Goal: Task Accomplishment & Management: Complete application form

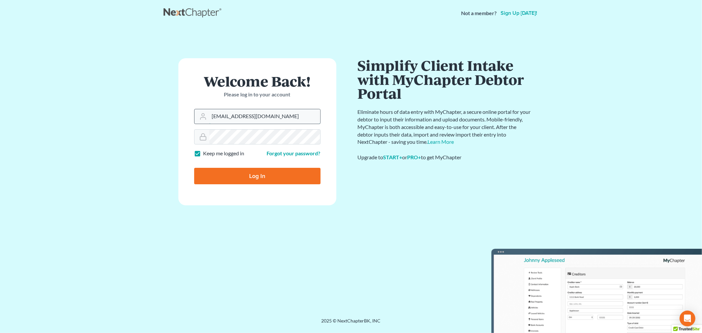
click at [280, 119] on input "[EMAIL_ADDRESS][DOMAIN_NAME]" at bounding box center [264, 116] width 111 height 14
type input "[PERSON_NAME][EMAIL_ADDRESS][DOMAIN_NAME]"
click at [254, 169] on input "Log In" at bounding box center [257, 176] width 126 height 16
type input "Thinking..."
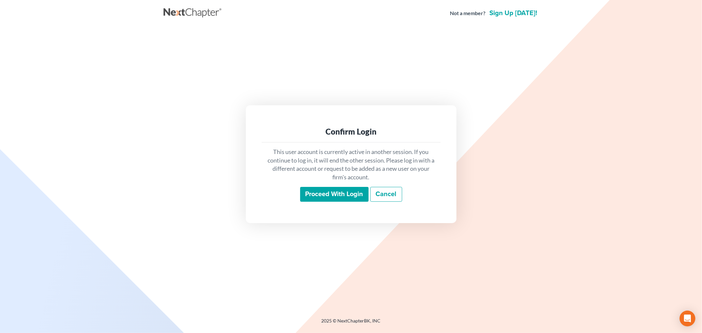
click at [343, 196] on input "Proceed with login" at bounding box center [334, 194] width 68 height 15
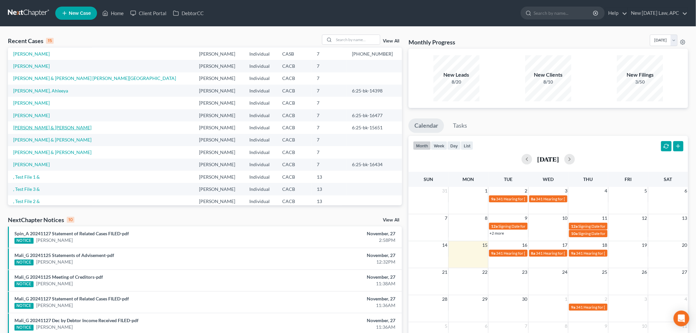
scroll to position [37, 0]
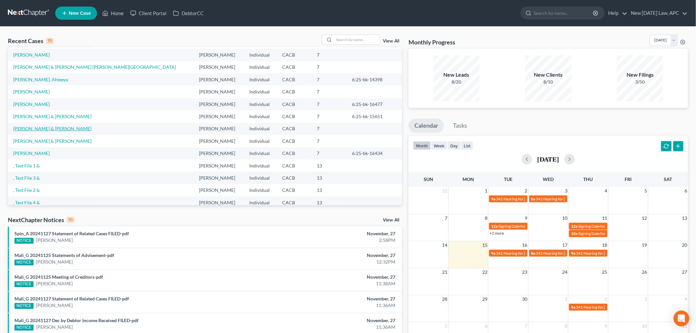
click at [45, 130] on link "Escoto, Jose & Evelia" at bounding box center [52, 129] width 78 height 6
select select "6"
select select "4"
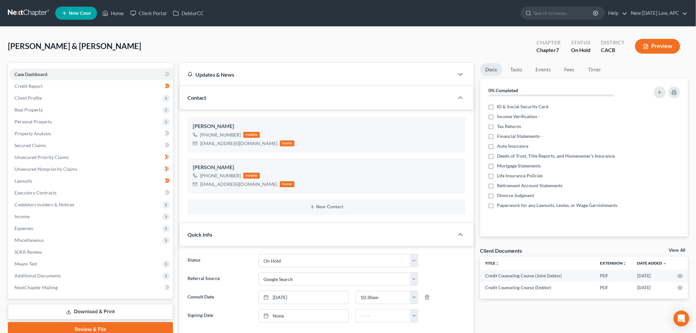
scroll to position [1183, 0]
click at [52, 182] on link "Lawsuits" at bounding box center [91, 181] width 164 height 12
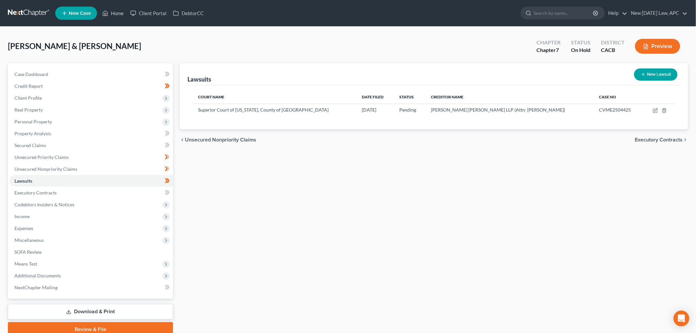
click at [656, 73] on button "New Lawsuit" at bounding box center [655, 74] width 43 height 12
select select "0"
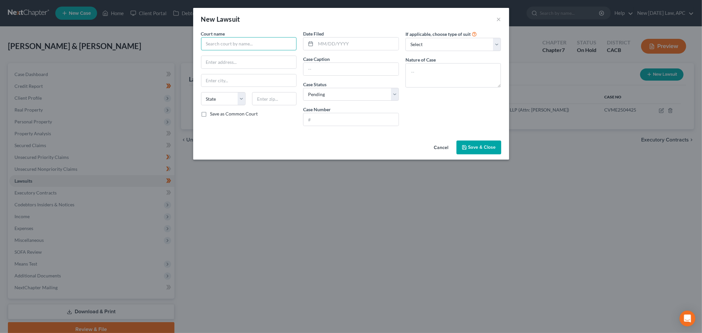
click at [250, 42] on input "text" at bounding box center [249, 43] width 96 height 13
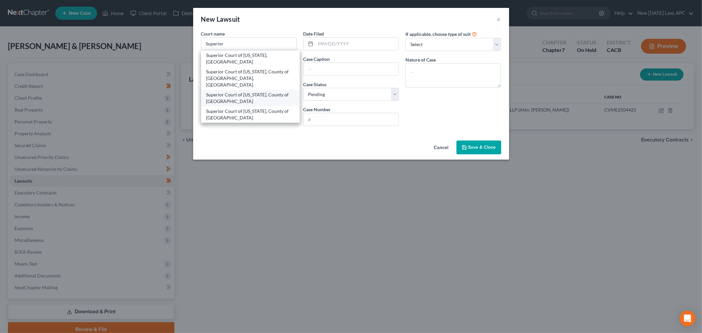
click at [250, 91] on div "Superior Court of California, County of Riverside Menifee Justice Center" at bounding box center [250, 97] width 88 height 13
type input "Superior Court of California, County of Riverside Menifee Justice Center"
type input "27401 Menifee Center Drive"
type input "Menifee"
select select "4"
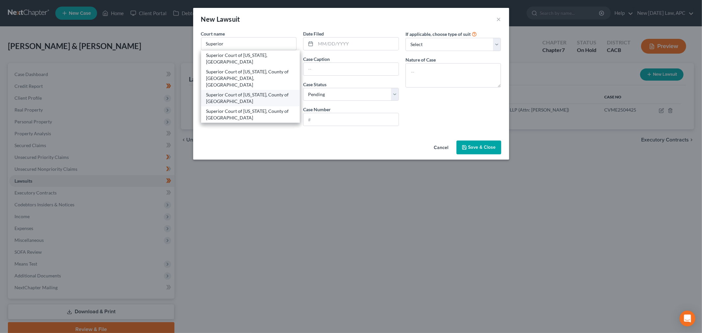
type input "92584"
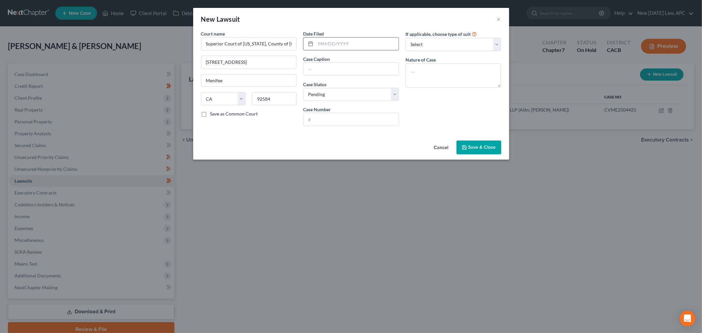
click at [334, 41] on input "text" at bounding box center [356, 44] width 83 height 13
type input "07/29/2025"
click at [455, 44] on select "Select Repossession Garnishment Foreclosure Attached, Seized, Or Levied Other" at bounding box center [453, 44] width 96 height 13
select select "4"
click at [405, 38] on select "Select Repossession Garnishment Foreclosure Attached, Seized, Or Levied Other" at bounding box center [453, 44] width 96 height 13
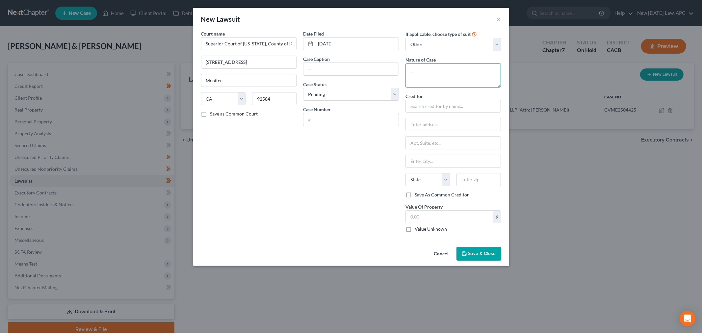
click at [426, 73] on textarea at bounding box center [453, 75] width 96 height 24
type textarea "Complaint for Collections CRC 3.740 (Over $10,000 does not exceed $35,000)"
click at [325, 90] on select "Select Pending On Appeal Concluded" at bounding box center [351, 94] width 96 height 13
click at [331, 68] on input "text" at bounding box center [350, 69] width 95 height 13
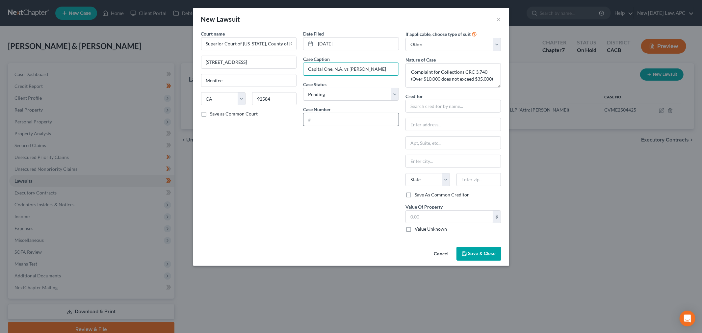
type input "Capital One, N.A. vs Escoto"
click at [327, 120] on input "text" at bounding box center [350, 119] width 95 height 13
type input "CVME2510323"
click at [325, 162] on div "Date Filed 07/29/2025 Case Caption Capital One, N.A. vs Escoto Case Status * Se…" at bounding box center [351, 133] width 102 height 207
click at [427, 108] on input "text" at bounding box center [453, 106] width 96 height 13
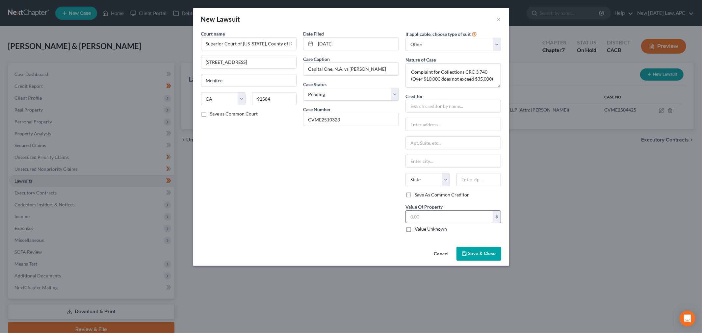
click at [415, 213] on input "text" at bounding box center [449, 217] width 87 height 13
type input "10,895.30"
click at [361, 200] on div "Date Filed 07/29/2025 Case Caption Capital One, N.A. vs Escoto Case Status * Se…" at bounding box center [351, 133] width 102 height 207
click at [454, 104] on input "text" at bounding box center [453, 106] width 96 height 13
click at [448, 121] on div "The Moore Law Group" at bounding box center [445, 117] width 68 height 7
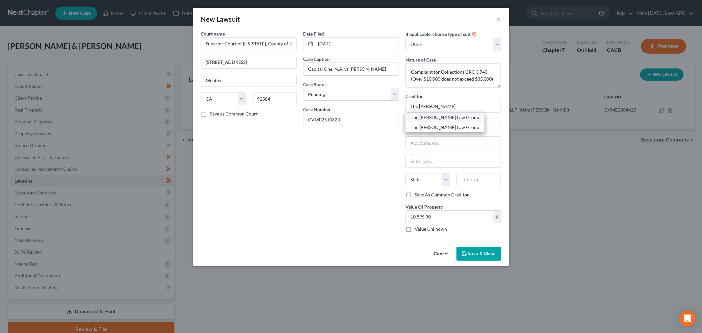
type input "The Moore Law Group"
type input "PO Box 25145"
type input "Santa Ana"
select select "4"
type input "92799-5145"
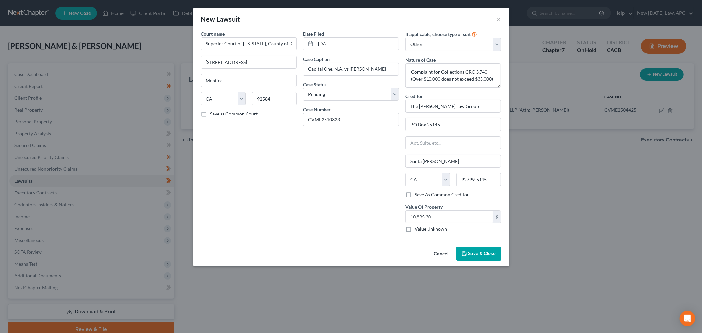
click at [373, 200] on div "Date Filed 07/29/2025 Case Caption Capital One, N.A. vs Escoto Case Status * Se…" at bounding box center [351, 133] width 102 height 207
click at [488, 256] on span "Save & Close" at bounding box center [482, 254] width 28 height 6
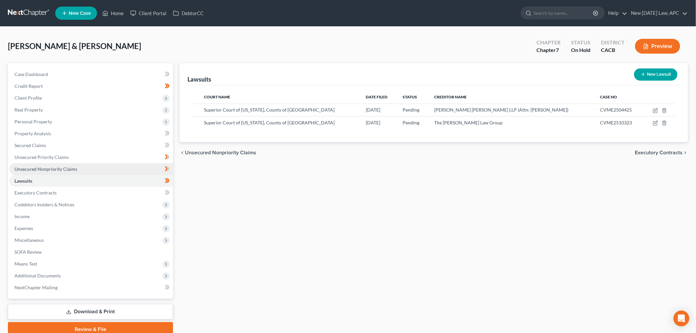
click at [52, 166] on span "Unsecured Nonpriority Claims" at bounding box center [45, 169] width 63 height 6
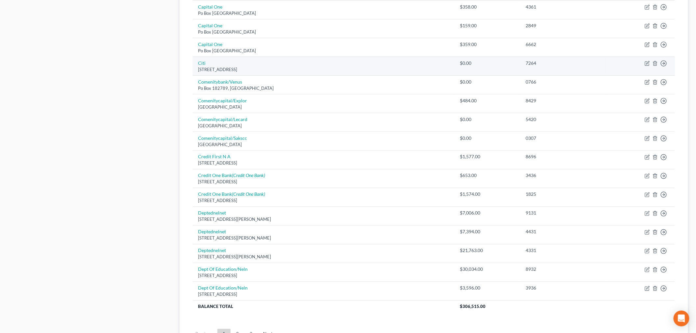
scroll to position [402, 0]
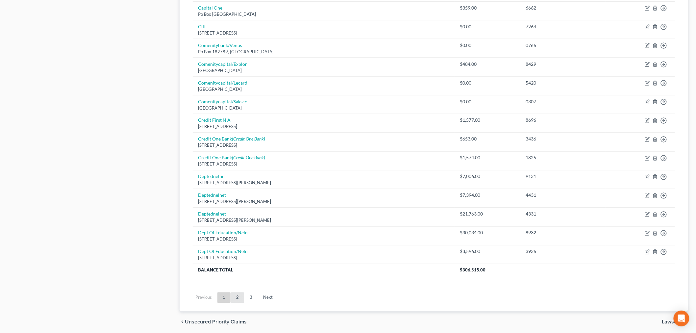
click at [234, 297] on link "2" at bounding box center [237, 297] width 13 height 11
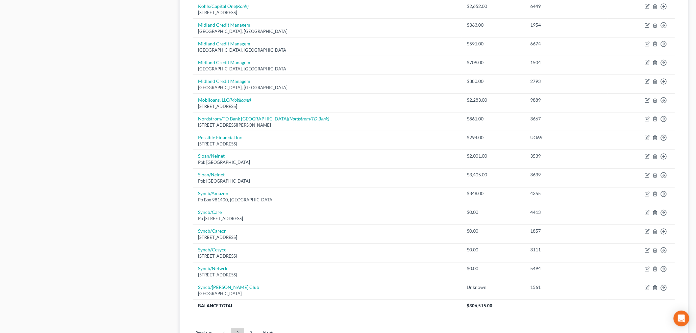
scroll to position [427, 0]
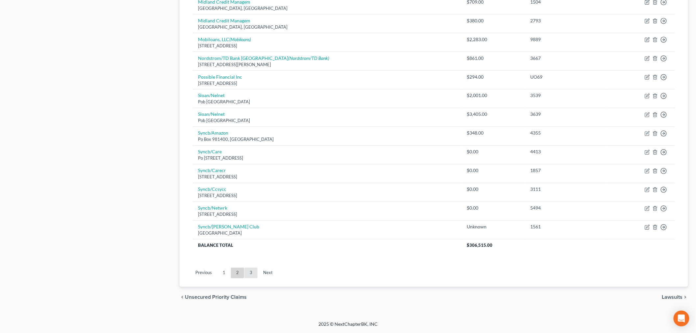
click at [254, 273] on link "3" at bounding box center [250, 273] width 13 height 11
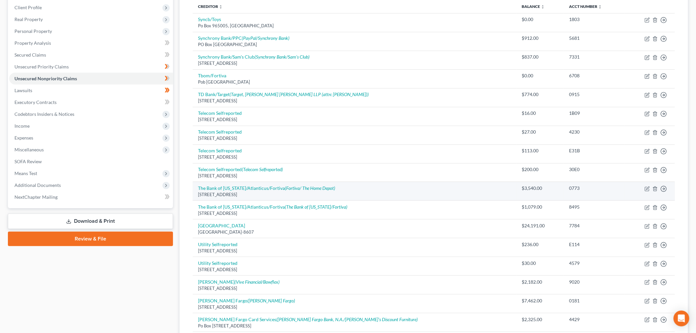
scroll to position [74, 0]
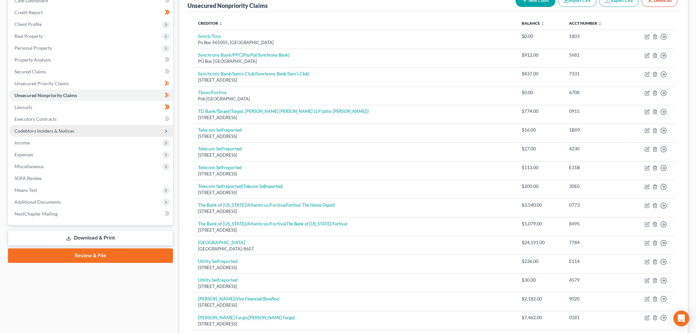
click at [54, 129] on span "Codebtors Insiders & Notices" at bounding box center [44, 131] width 60 height 6
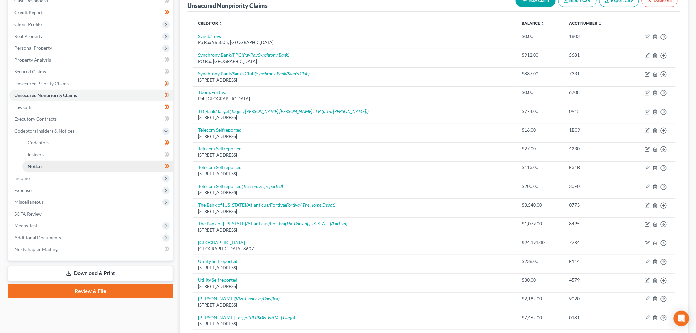
click at [55, 169] on link "Notices" at bounding box center [97, 167] width 151 height 12
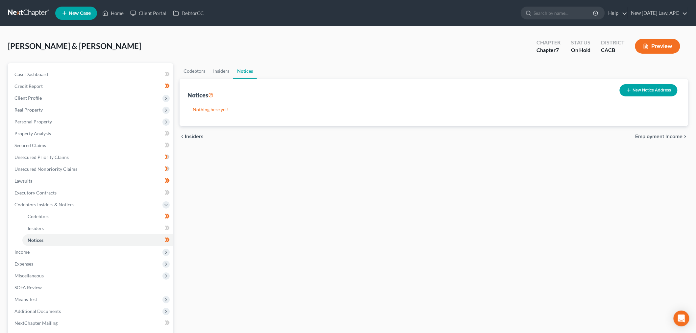
click at [636, 87] on button "New Notice Address" at bounding box center [649, 90] width 58 height 12
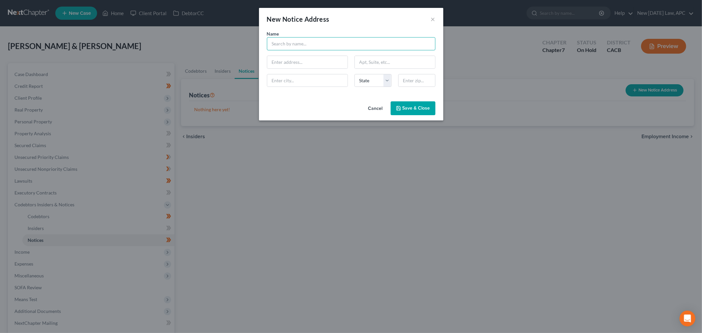
click at [374, 46] on input "text" at bounding box center [351, 43] width 168 height 13
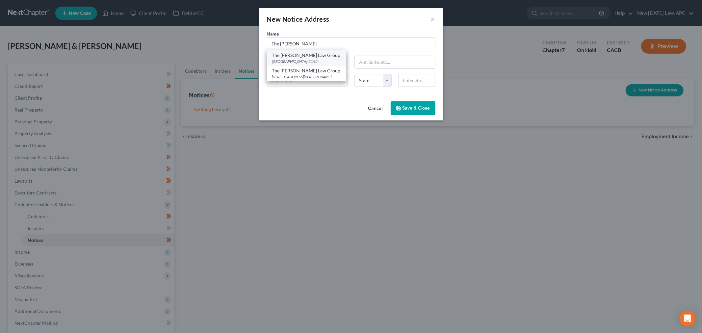
click at [310, 60] on div "PO Box 25145, Santa Ana, CA 92799-5145" at bounding box center [306, 62] width 68 height 6
type input "The Moore Law Group"
type input "PO Box 25145"
type input "Santa Ana"
select select "4"
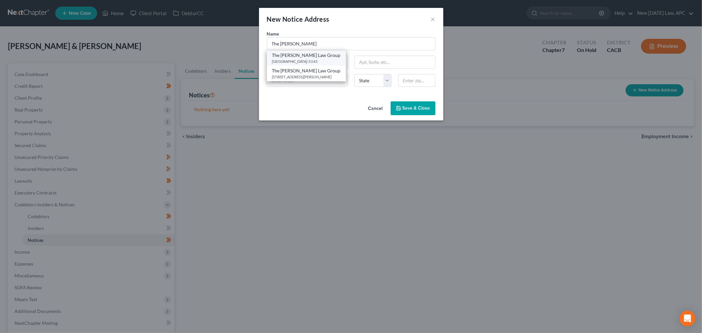
type input "92799-5145"
click at [406, 111] on span "Save & Close" at bounding box center [416, 108] width 28 height 6
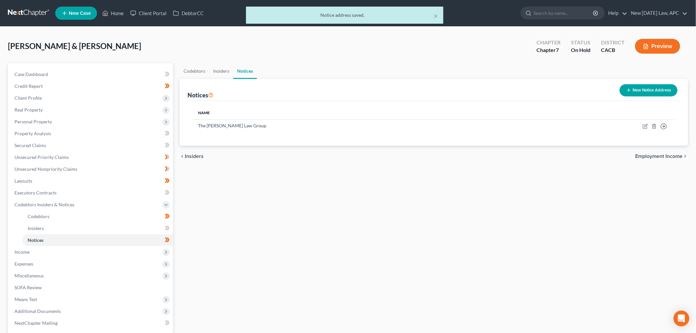
click at [649, 45] on icon "button" at bounding box center [646, 46] width 6 height 6
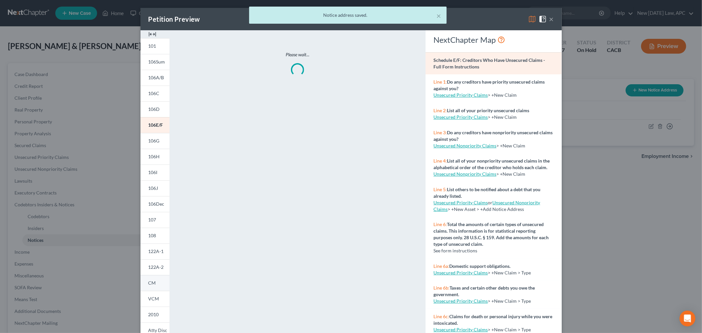
click at [154, 287] on link "CM" at bounding box center [154, 283] width 29 height 16
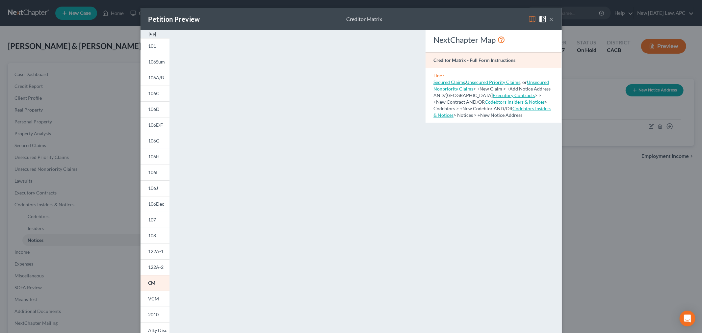
click at [549, 21] on button "×" at bounding box center [551, 19] width 5 height 8
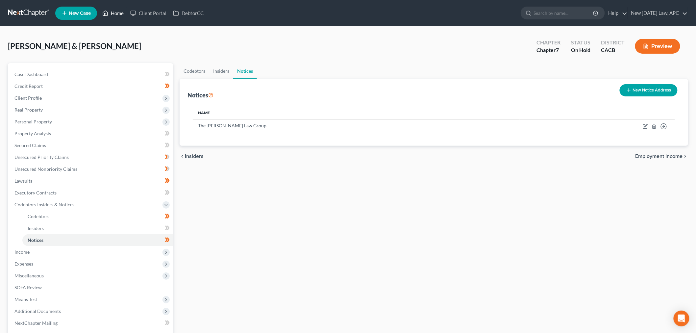
click at [114, 11] on link "Home" at bounding box center [113, 13] width 28 height 12
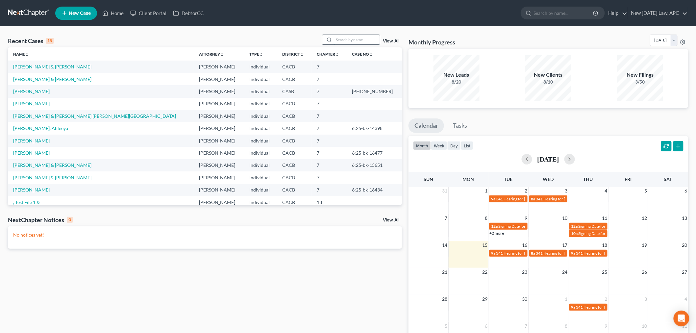
click at [338, 40] on input "search" at bounding box center [357, 40] width 46 height 10
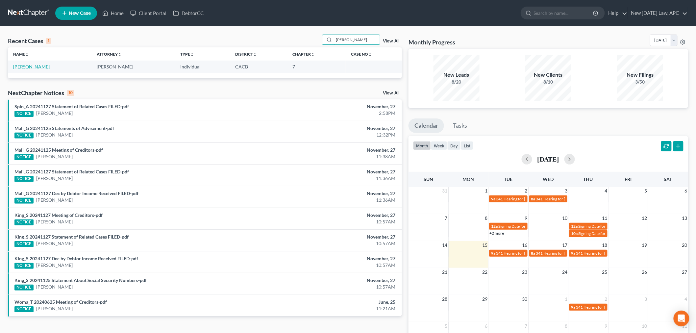
type input "Murr"
click at [34, 67] on link "Murr, Breanna" at bounding box center [31, 67] width 37 height 6
select select "1"
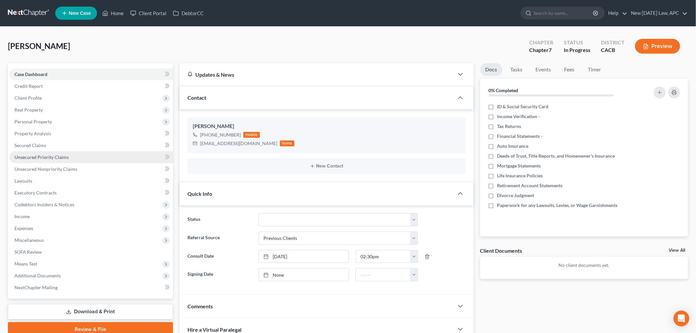
click at [67, 157] on span "Unsecured Priority Claims" at bounding box center [41, 157] width 54 height 6
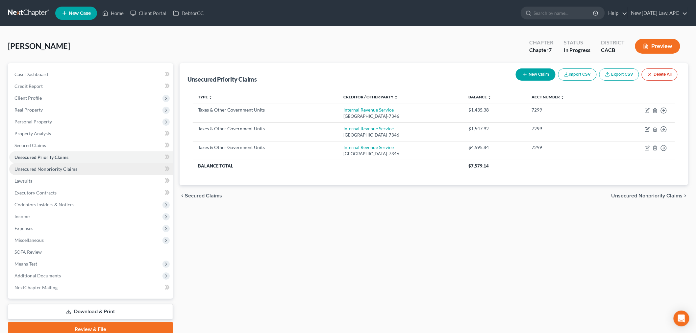
click at [81, 170] on link "Unsecured Nonpriority Claims" at bounding box center [91, 169] width 164 height 12
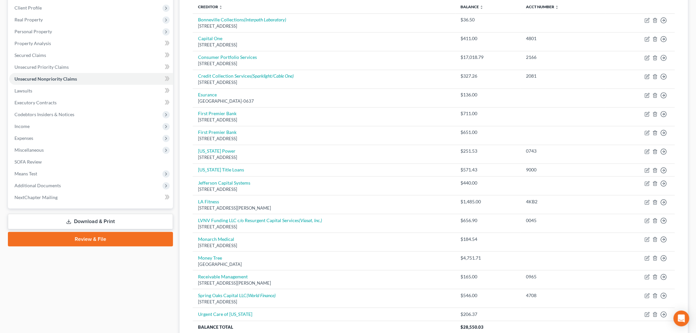
scroll to position [73, 0]
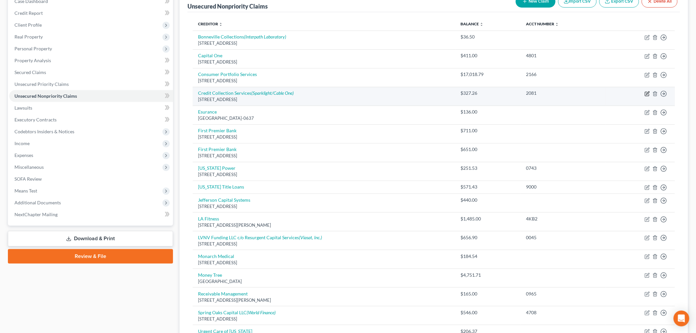
click at [647, 93] on icon "button" at bounding box center [647, 93] width 5 height 5
select select "22"
select select "1"
select select "0"
select select "3"
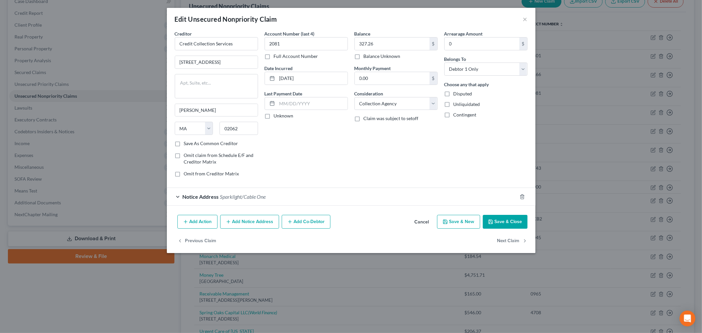
click at [166, 197] on div "Edit Unsecured Nonpriority Claim × Creditor * Credit Collection Services 725 Ca…" at bounding box center [351, 166] width 702 height 333
click at [177, 196] on div "Notice Address Sparklight/Cable One" at bounding box center [342, 196] width 350 height 17
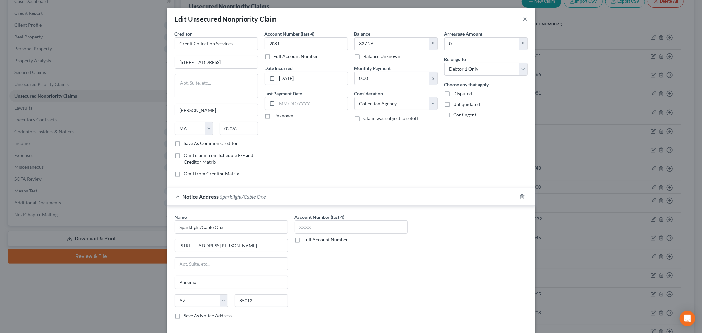
click at [519, 18] on div "Edit Unsecured Nonpriority Claim ×" at bounding box center [351, 19] width 368 height 22
click at [525, 21] on div "Edit Unsecured Nonpriority Claim ×" at bounding box center [351, 19] width 368 height 22
click at [523, 20] on button "×" at bounding box center [525, 19] width 5 height 8
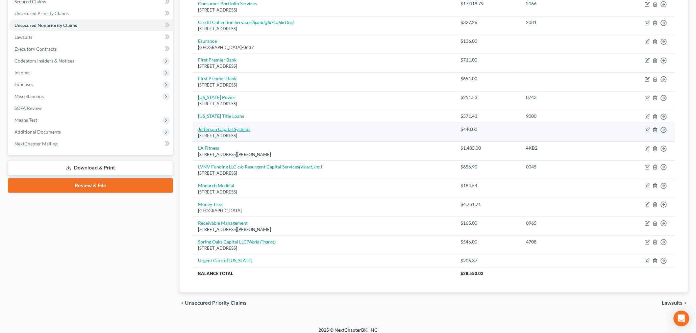
scroll to position [146, 0]
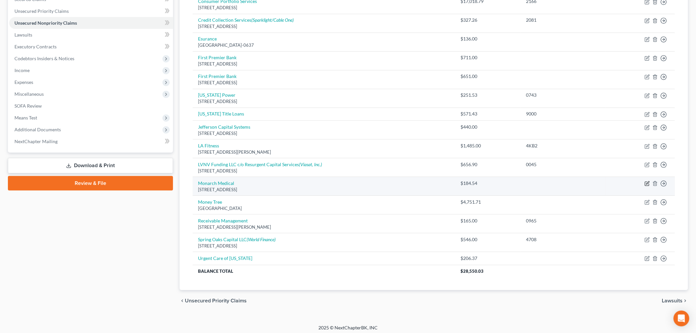
click at [647, 186] on icon "button" at bounding box center [647, 184] width 4 height 4
select select "4"
select select "9"
select select "0"
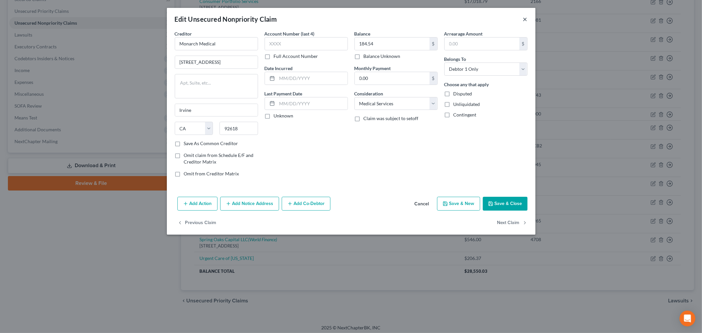
click at [523, 18] on button "×" at bounding box center [525, 19] width 5 height 8
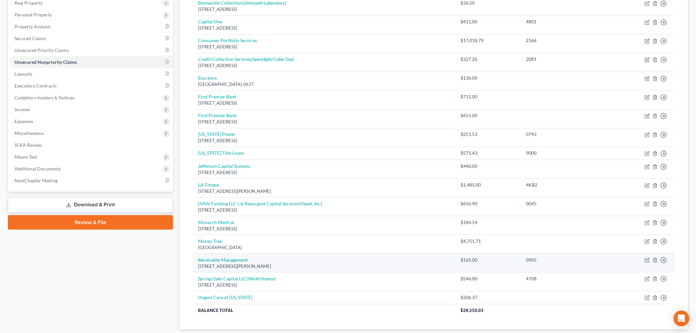
scroll to position [110, 0]
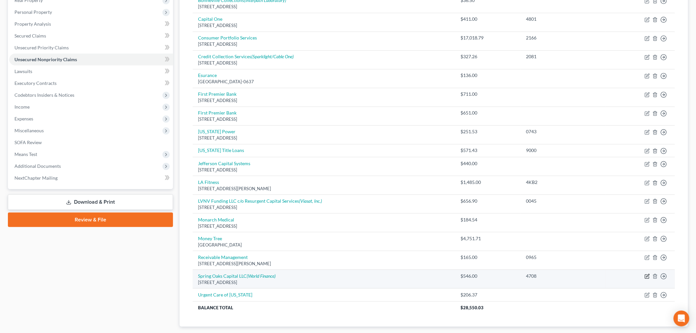
click at [646, 276] on icon "button" at bounding box center [647, 276] width 5 height 5
select select "48"
select select "1"
select select "0"
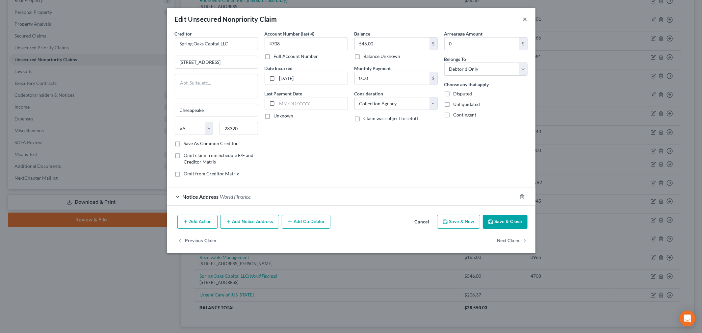
click at [525, 17] on button "×" at bounding box center [525, 19] width 5 height 8
